Goal: Transaction & Acquisition: Purchase product/service

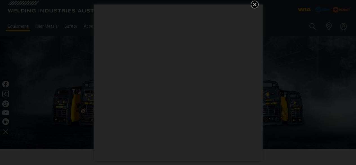
click at [256, 5] on icon "Get 5 WIA Welding Guides Free!" at bounding box center [255, 4] width 7 height 7
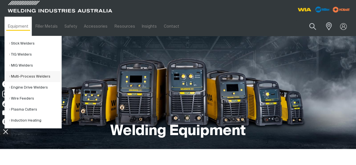
click at [25, 76] on link "Multi-Process Welders" at bounding box center [35, 76] width 52 height 11
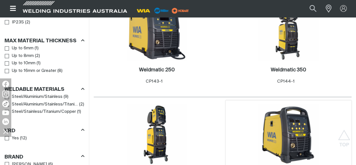
scroll to position [404, 0]
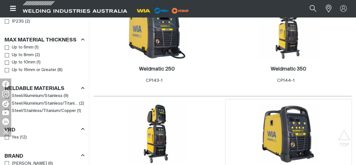
click at [306, 103] on img at bounding box center [289, 133] width 60 height 60
